Goal: Task Accomplishment & Management: Use online tool/utility

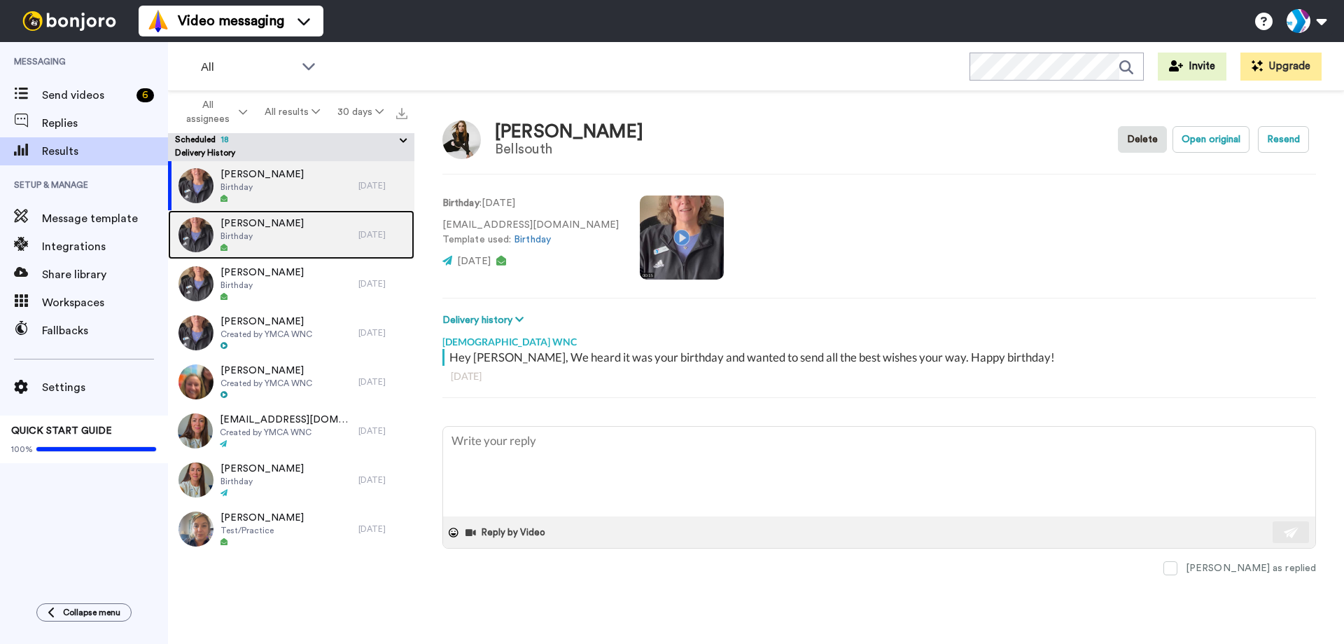
click at [282, 230] on div "[PERSON_NAME] Birthday" at bounding box center [263, 234] width 190 height 49
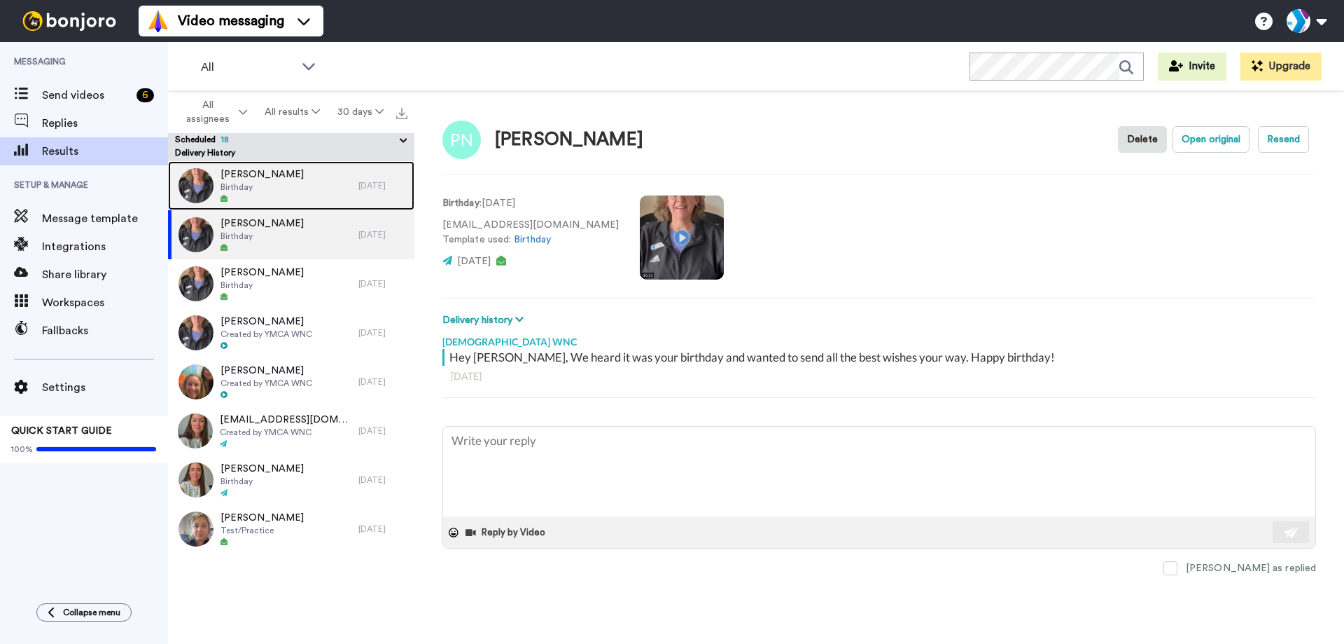
click at [265, 184] on span "Birthday" at bounding box center [262, 186] width 83 height 11
type textarea "x"
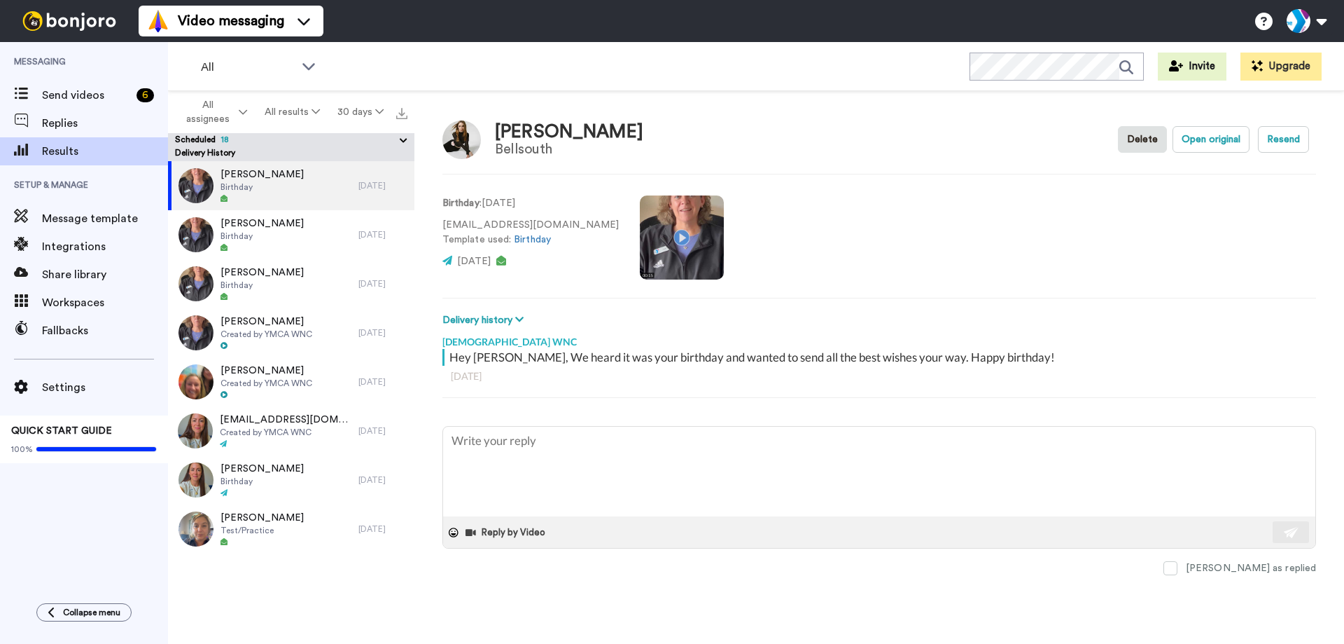
click at [408, 144] on icon at bounding box center [403, 141] width 13 height 14
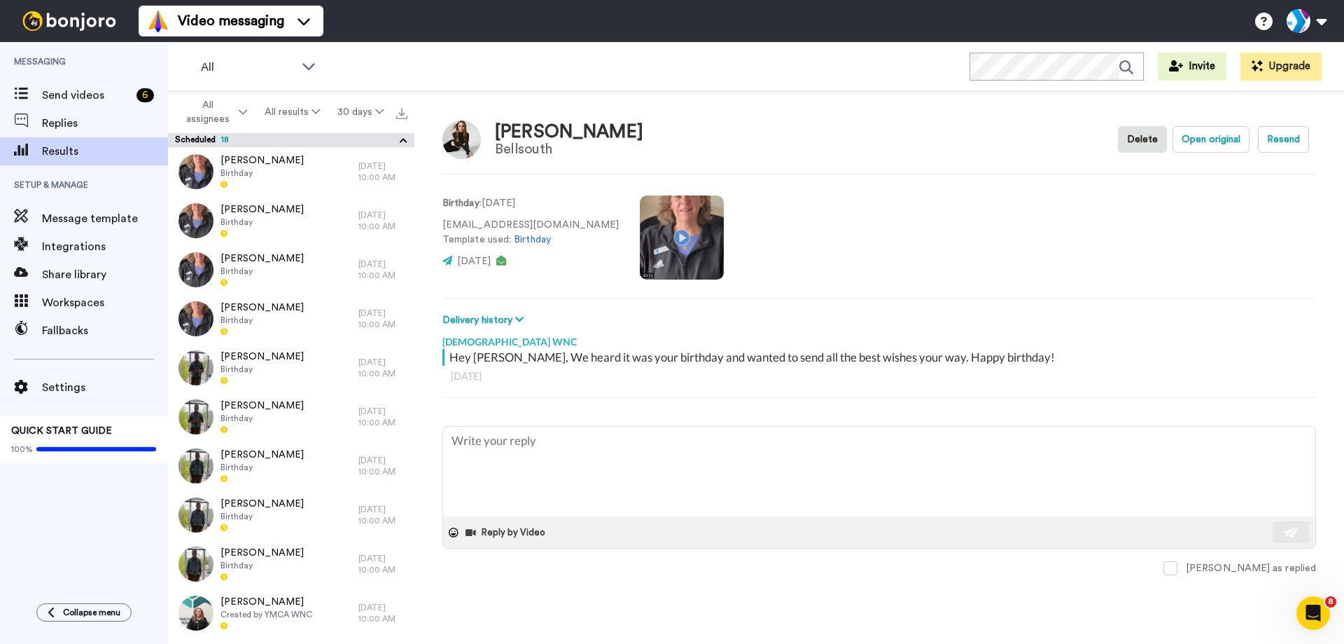
click at [408, 139] on icon at bounding box center [403, 141] width 13 height 14
